Goal: Task Accomplishment & Management: Manage account settings

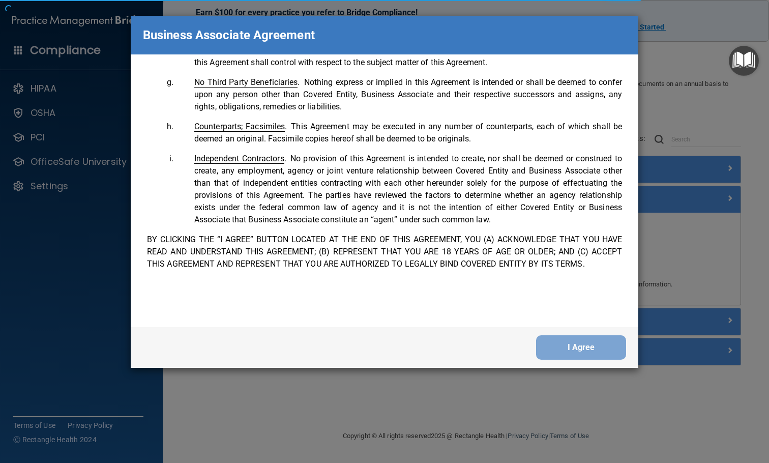
scroll to position [2073, 0]
click at [595, 342] on button "I Agree" at bounding box center [581, 347] width 90 height 24
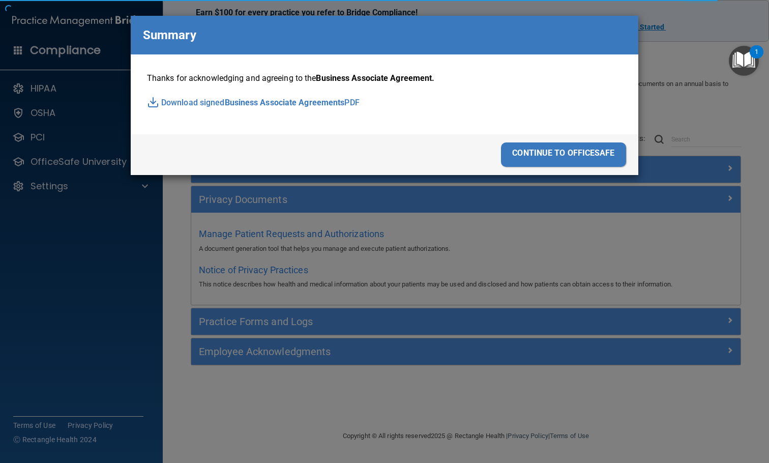
click at [600, 158] on div "continue to officesafe" at bounding box center [563, 154] width 125 height 24
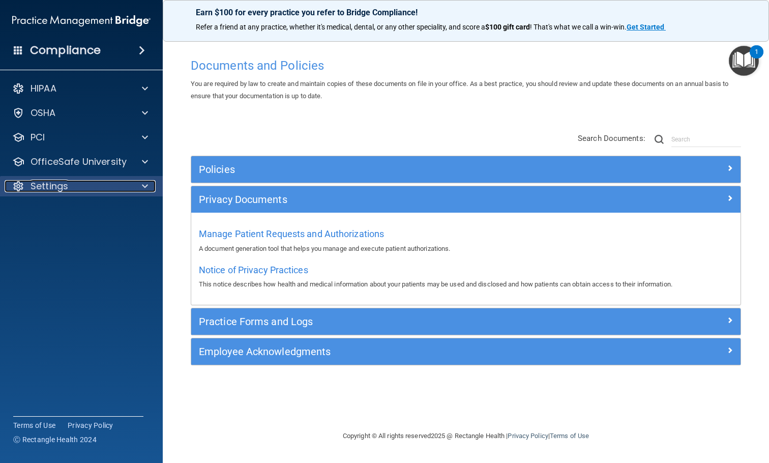
click at [133, 186] on div at bounding box center [143, 186] width 25 height 12
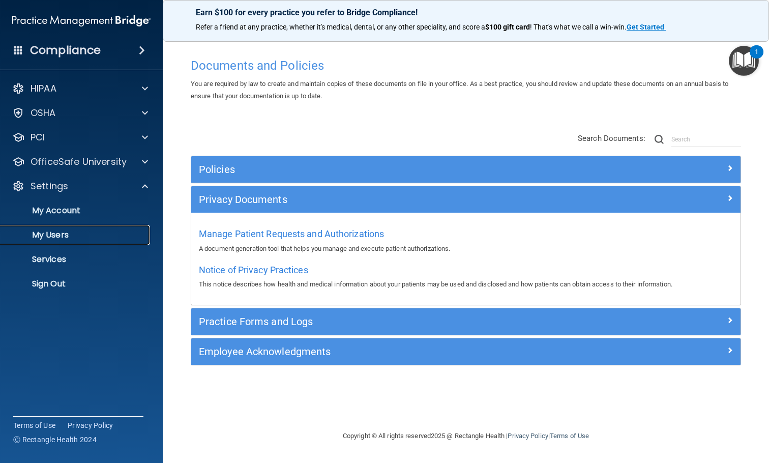
click at [109, 236] on p "My Users" at bounding box center [76, 235] width 139 height 10
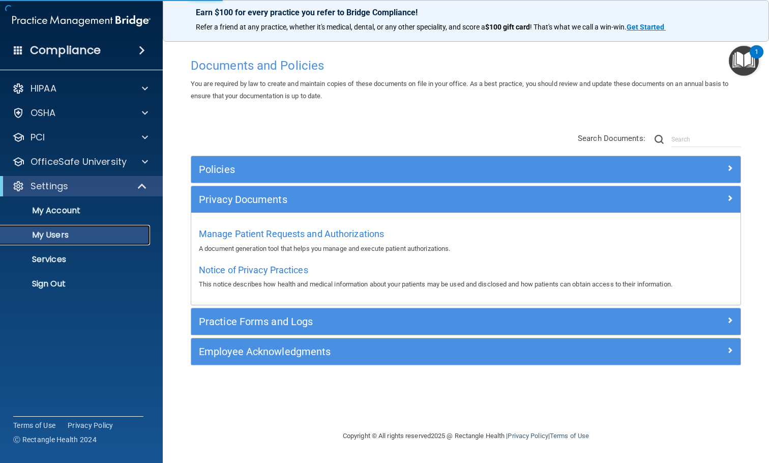
select select "20"
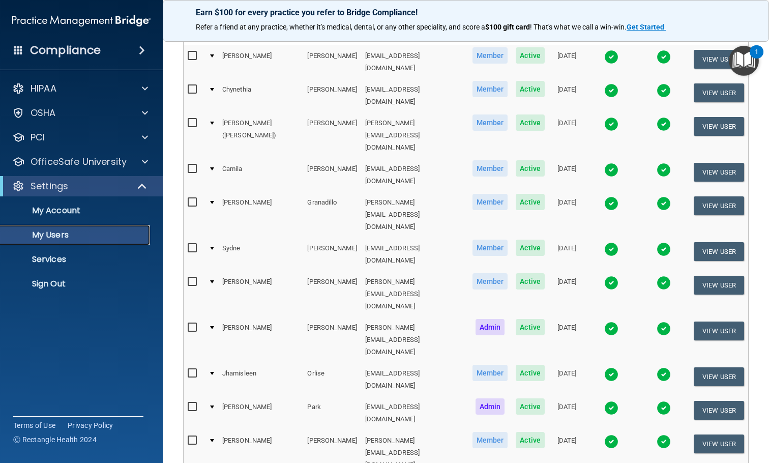
scroll to position [108, 0]
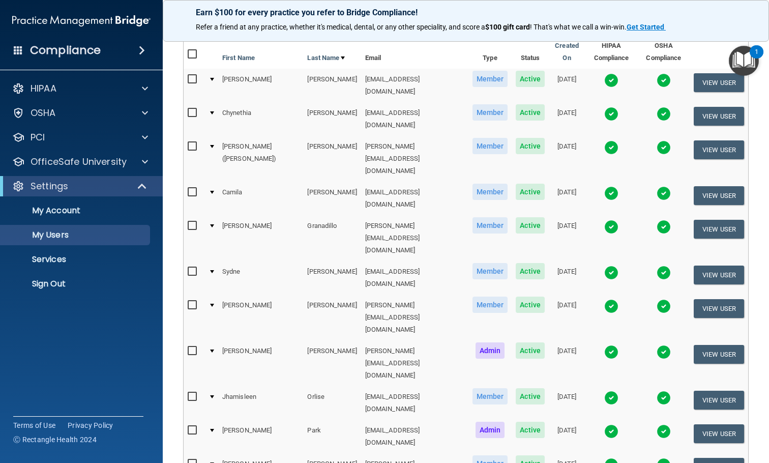
click at [656, 78] on img at bounding box center [663, 80] width 14 height 14
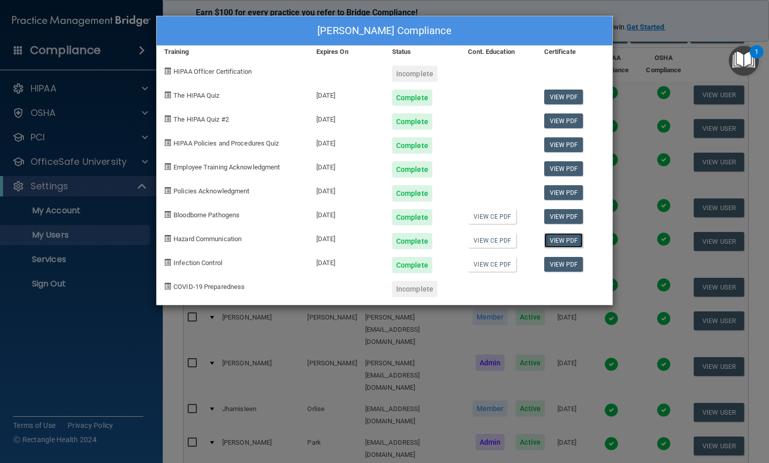
click at [557, 240] on link "View PDF" at bounding box center [563, 240] width 39 height 15
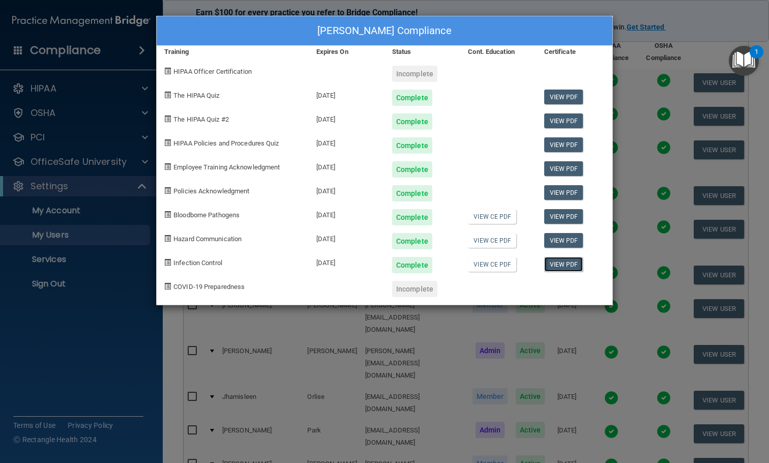
click at [555, 266] on link "View PDF" at bounding box center [563, 264] width 39 height 15
